Goal: Transaction & Acquisition: Purchase product/service

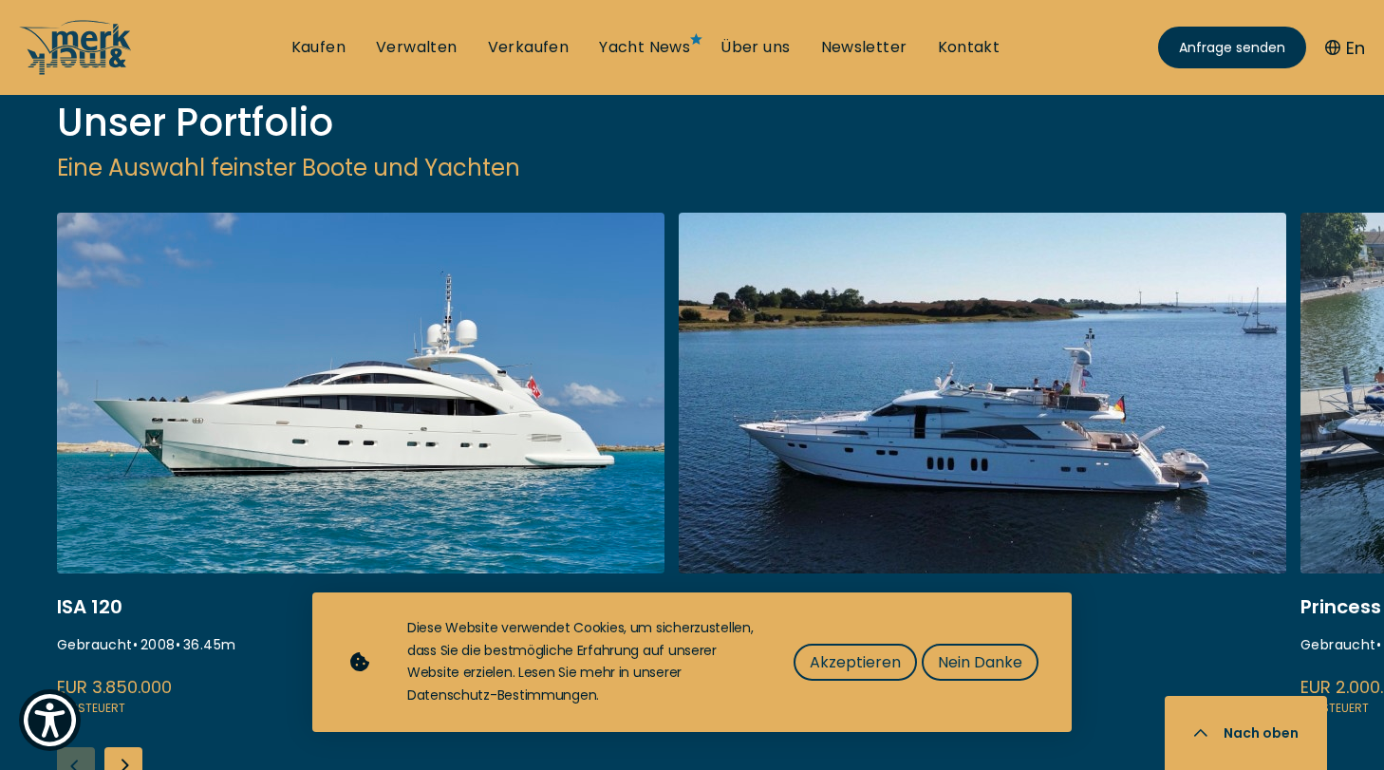
scroll to position [2497, 0]
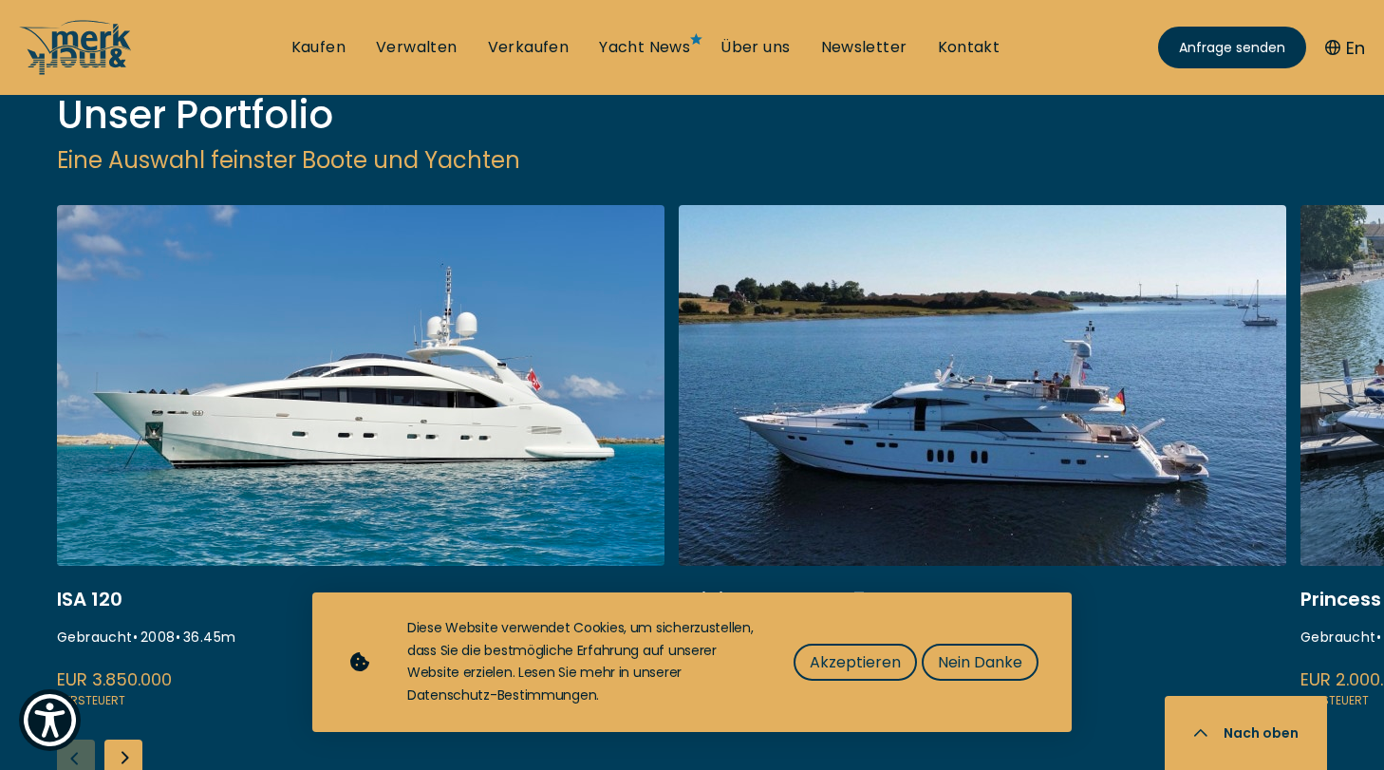
click at [137, 739] on div "Next slide" at bounding box center [123, 758] width 38 height 38
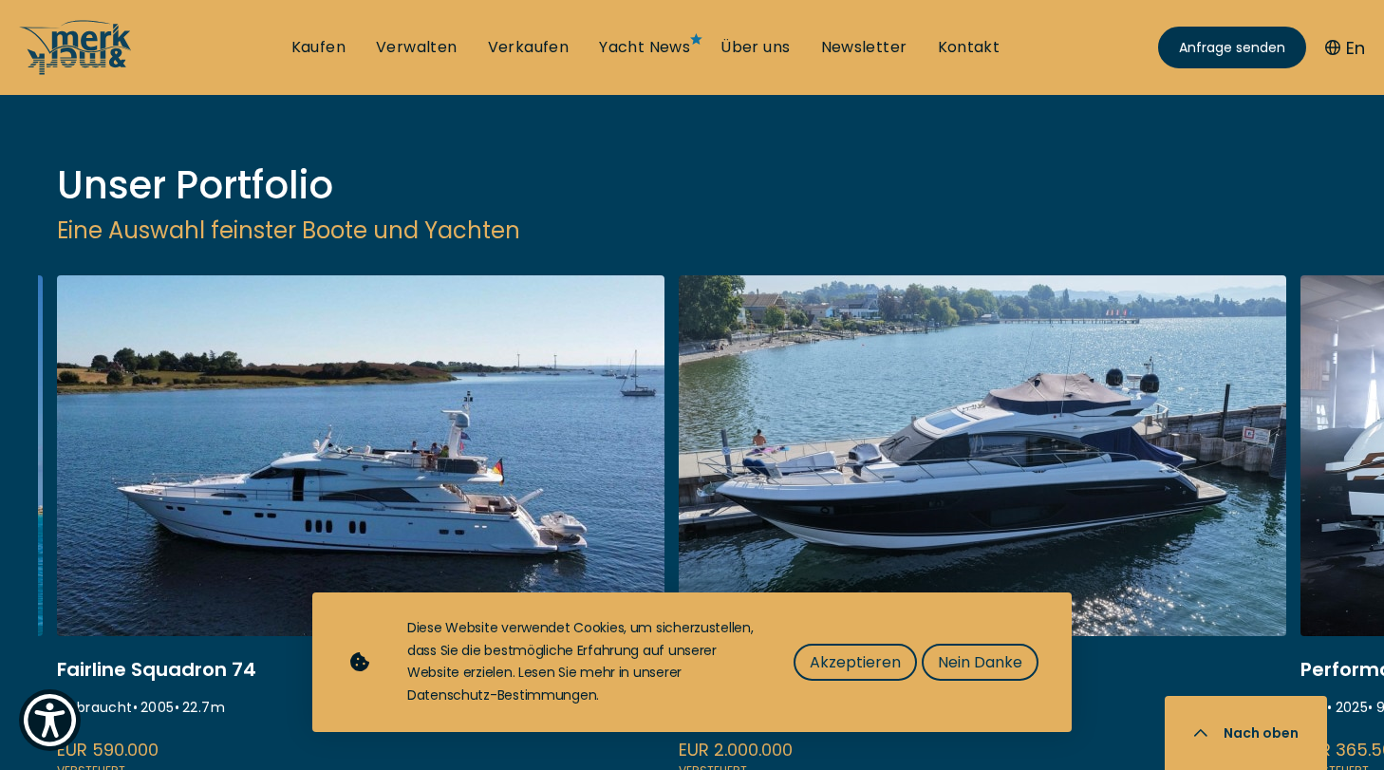
scroll to position [2417, 0]
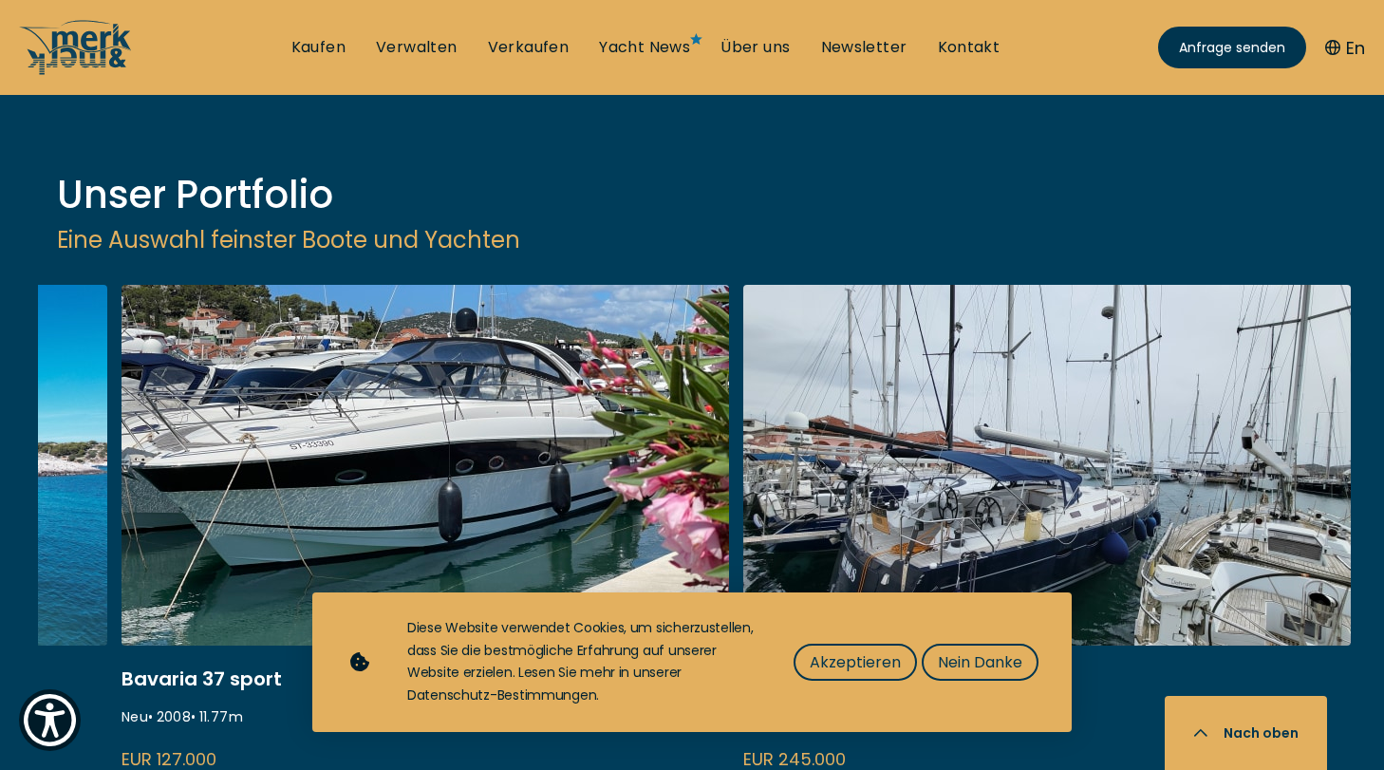
click at [121, 616] on div "ISA 120 Gebraucht • 2008 • 36.45 m EUR 3.850.000 Versteuert Fairline Squadron 7…" at bounding box center [711, 599] width 1346 height 629
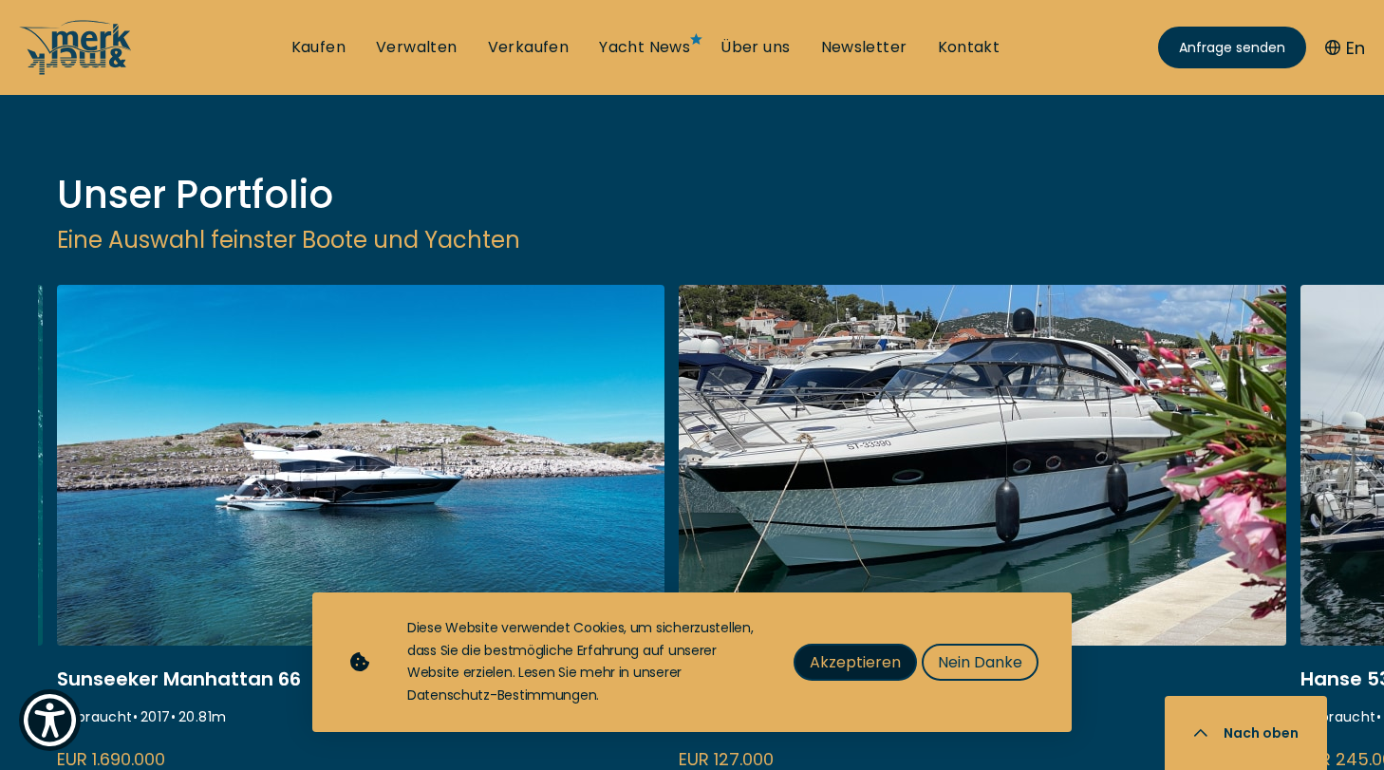
click at [854, 671] on span "Akzeptieren" at bounding box center [855, 662] width 91 height 24
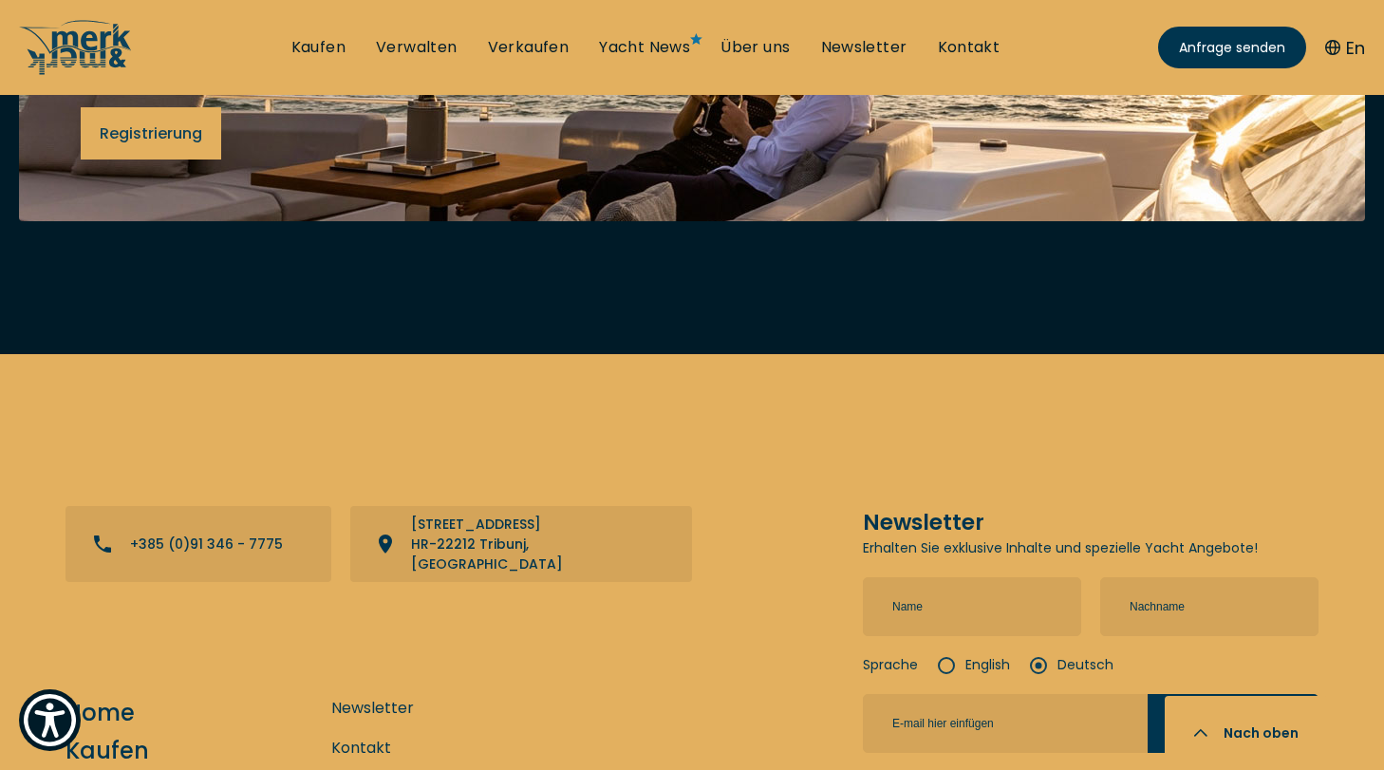
scroll to position [7834, 0]
